Goal: Information Seeking & Learning: Learn about a topic

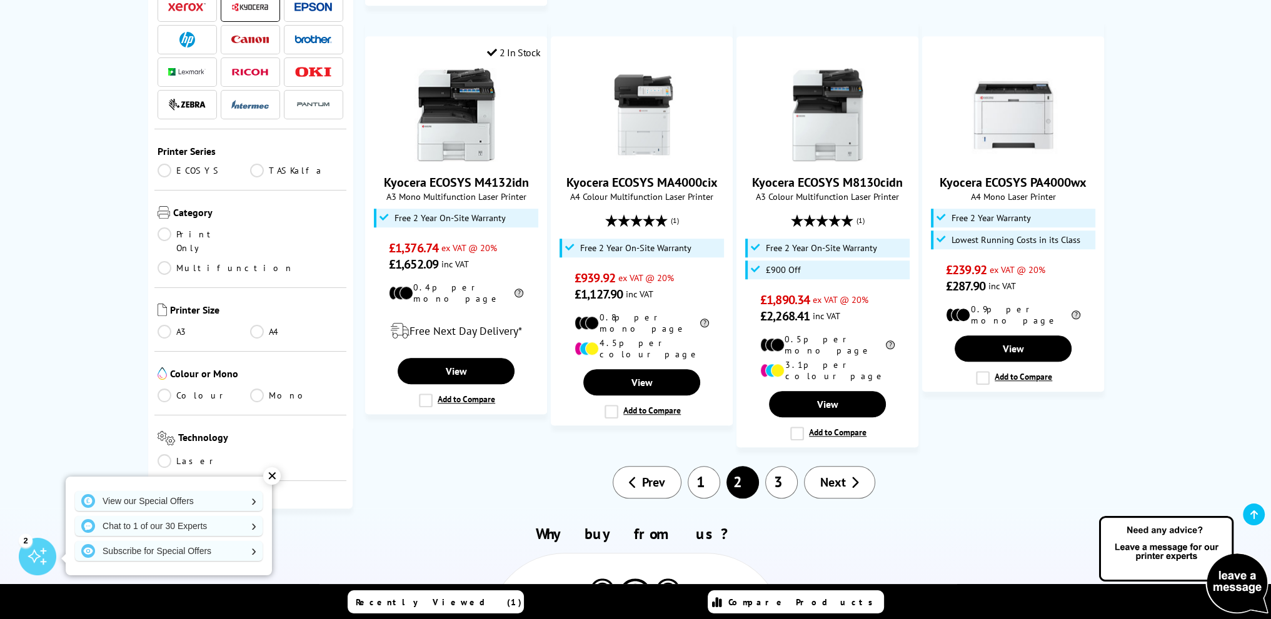
scroll to position [1250, 0]
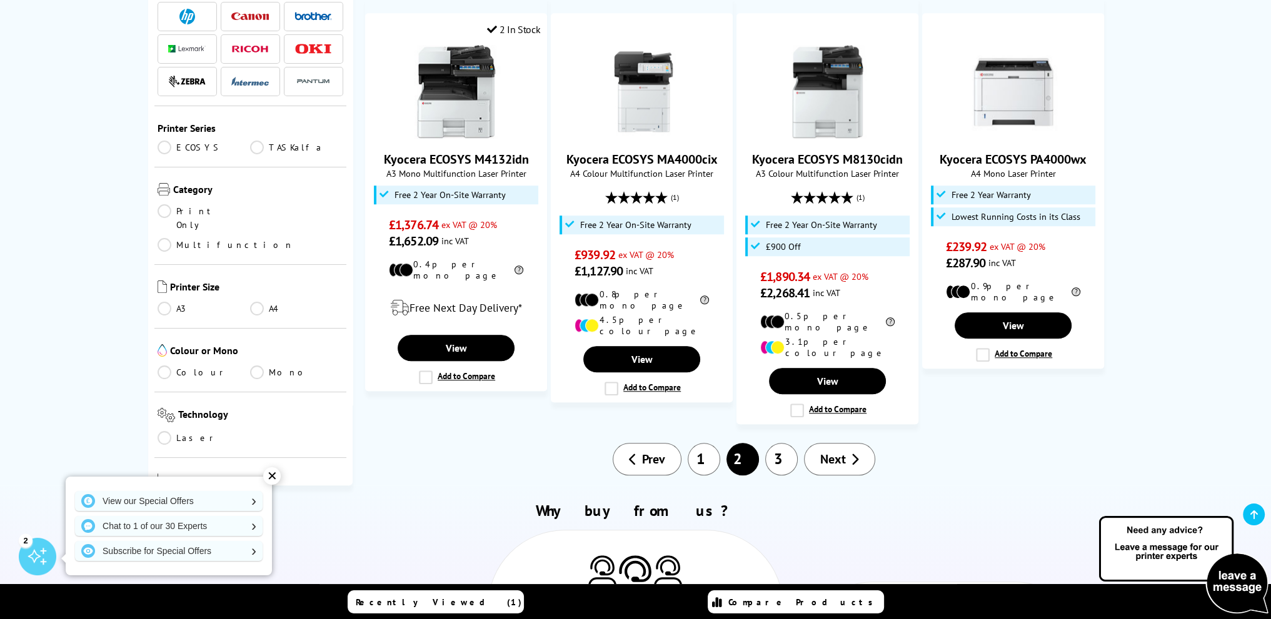
drag, startPoint x: 826, startPoint y: 409, endPoint x: 838, endPoint y: 405, distance: 12.7
click at [827, 451] on span "Next" at bounding box center [833, 459] width 26 height 16
